Goal: Find specific page/section: Find specific page/section

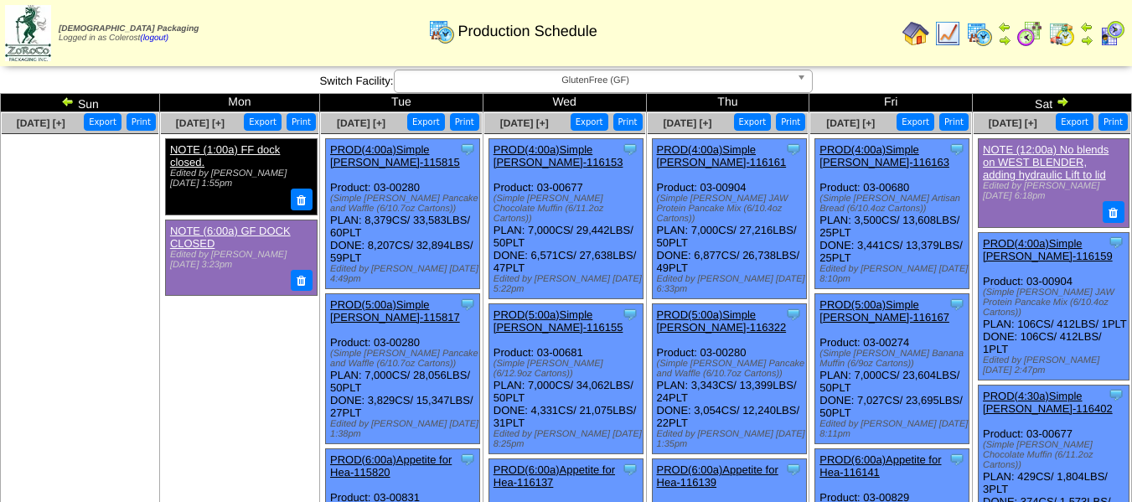
click at [694, 80] on span "GlutenFree (GF)" at bounding box center [595, 80] width 389 height 20
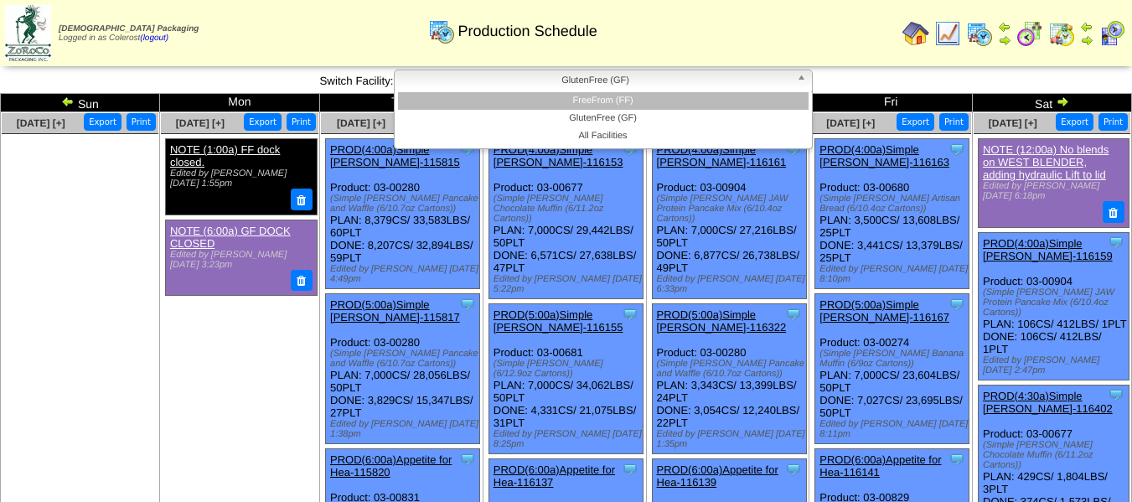
click at [684, 98] on li "FreeFrom (FF)" at bounding box center [603, 101] width 410 height 18
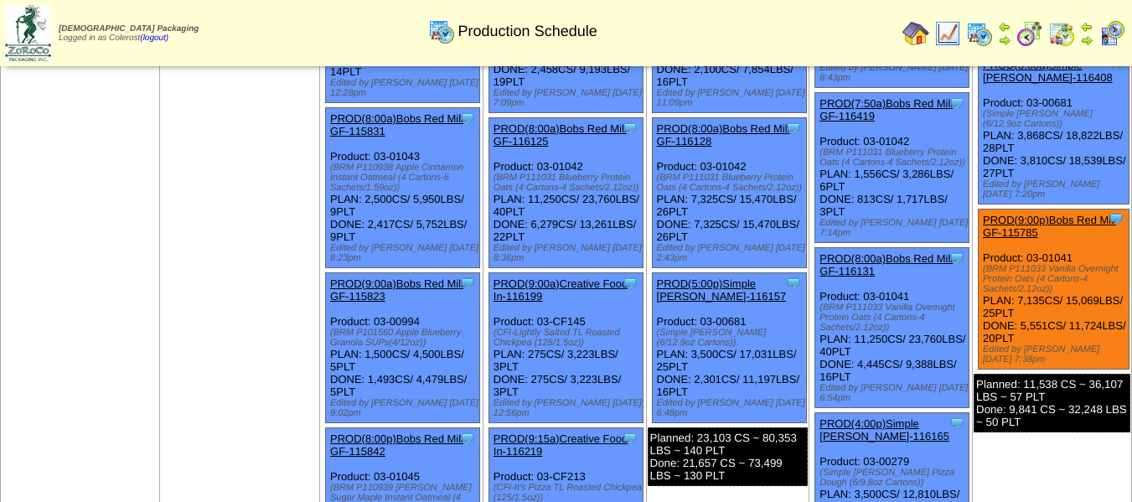
scroll to position [503, 0]
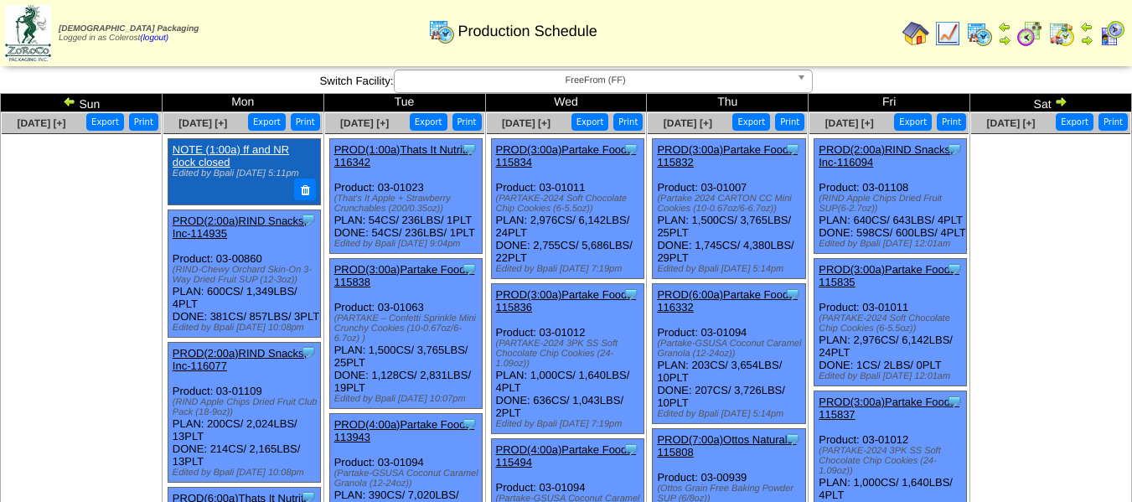
click at [689, 79] on span "FreeFrom (FF)" at bounding box center [595, 80] width 389 height 20
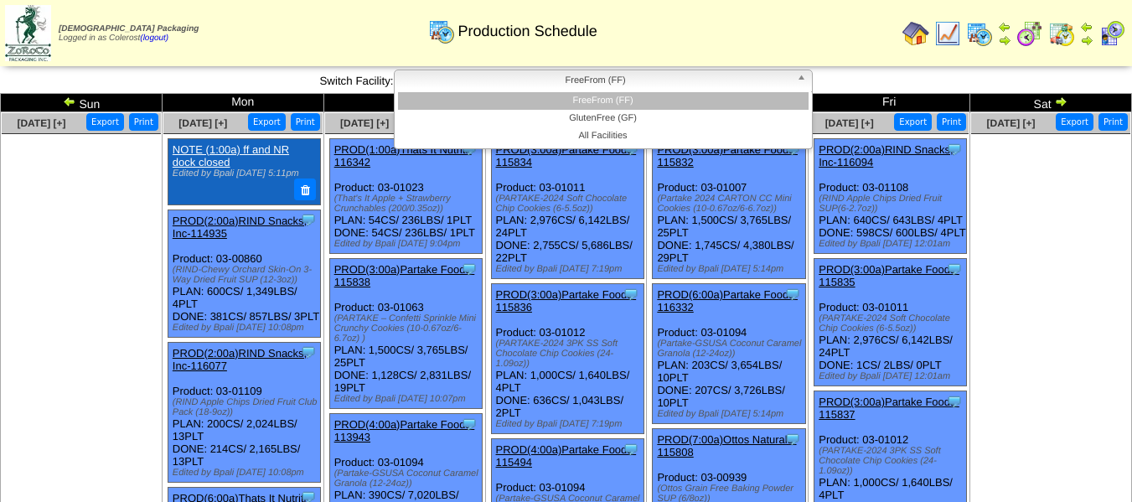
click at [646, 120] on li "GlutenFree (GF)" at bounding box center [603, 119] width 410 height 18
